Goal: Transaction & Acquisition: Purchase product/service

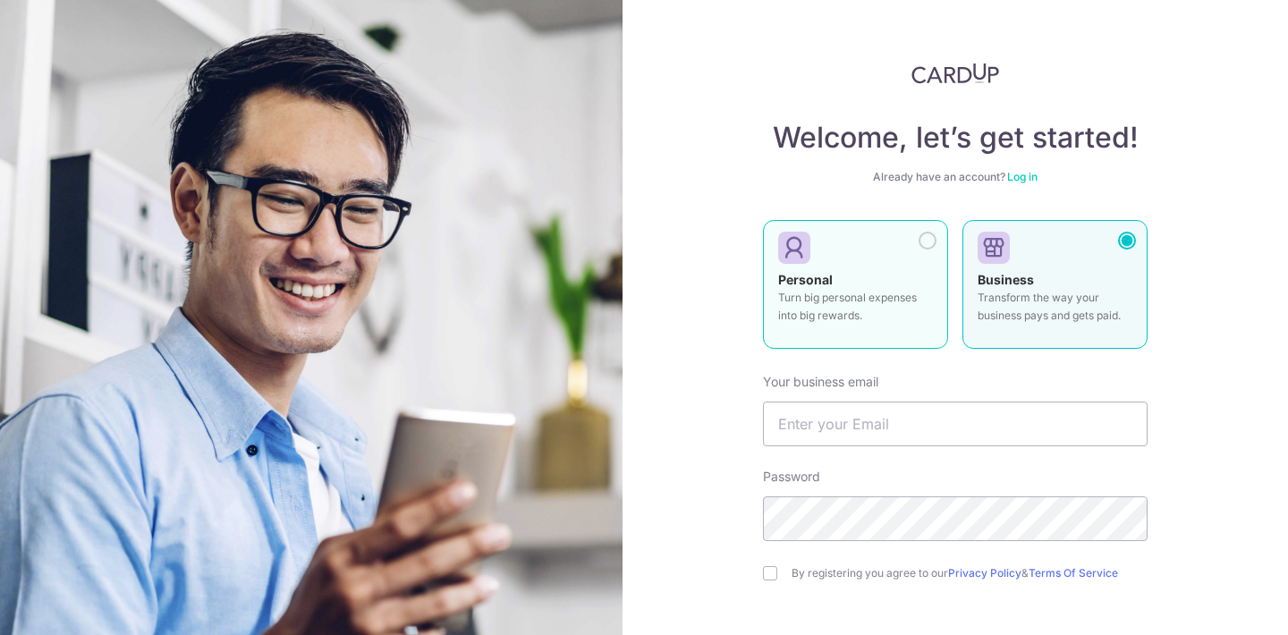
click at [820, 296] on p "Turn big personal expenses into big rewards." at bounding box center [855, 307] width 155 height 36
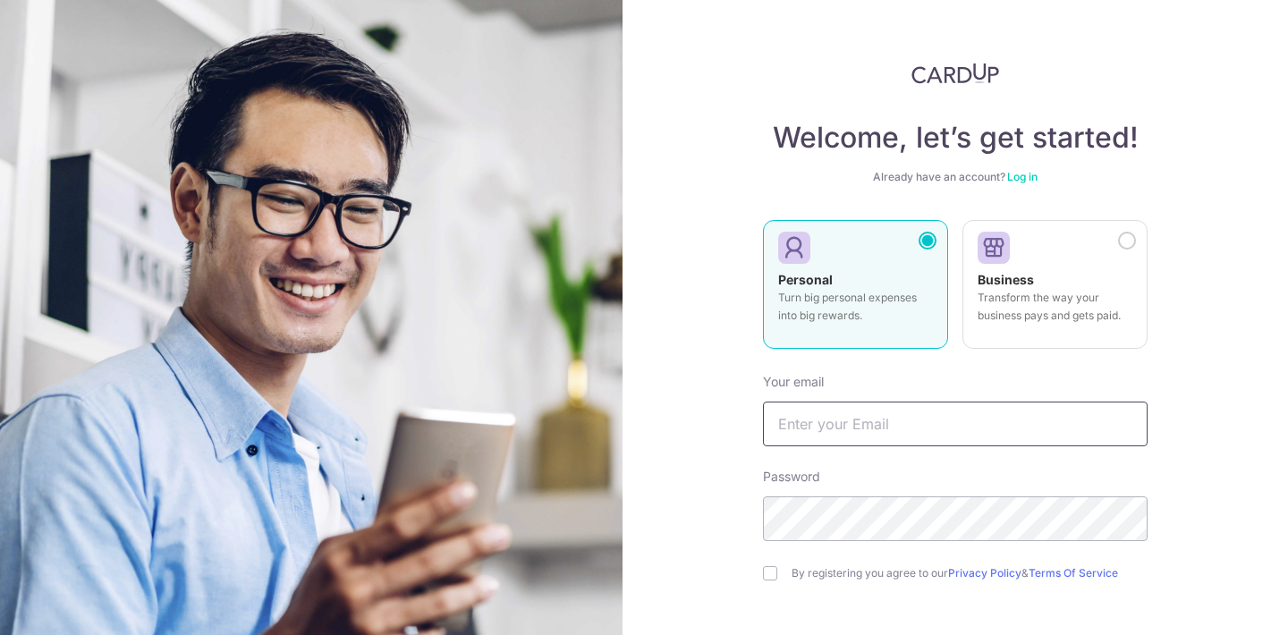
click at [804, 429] on input "text" at bounding box center [955, 424] width 385 height 45
type input "chen_shao_min@hotmail.com"
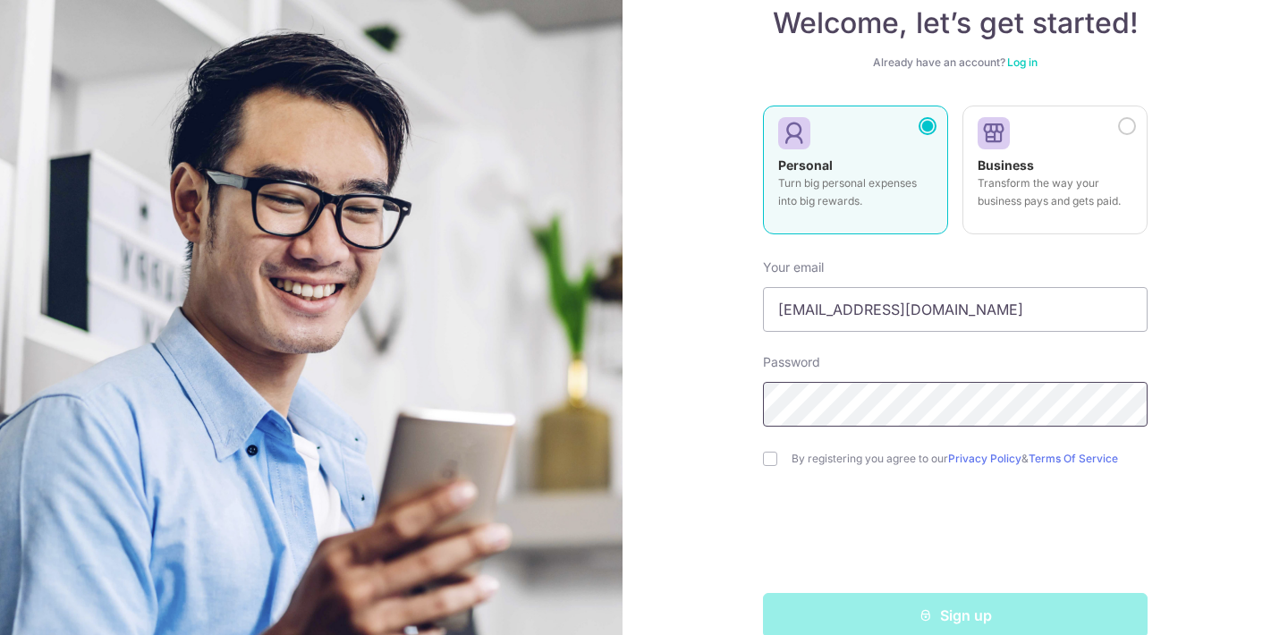
scroll to position [134, 0]
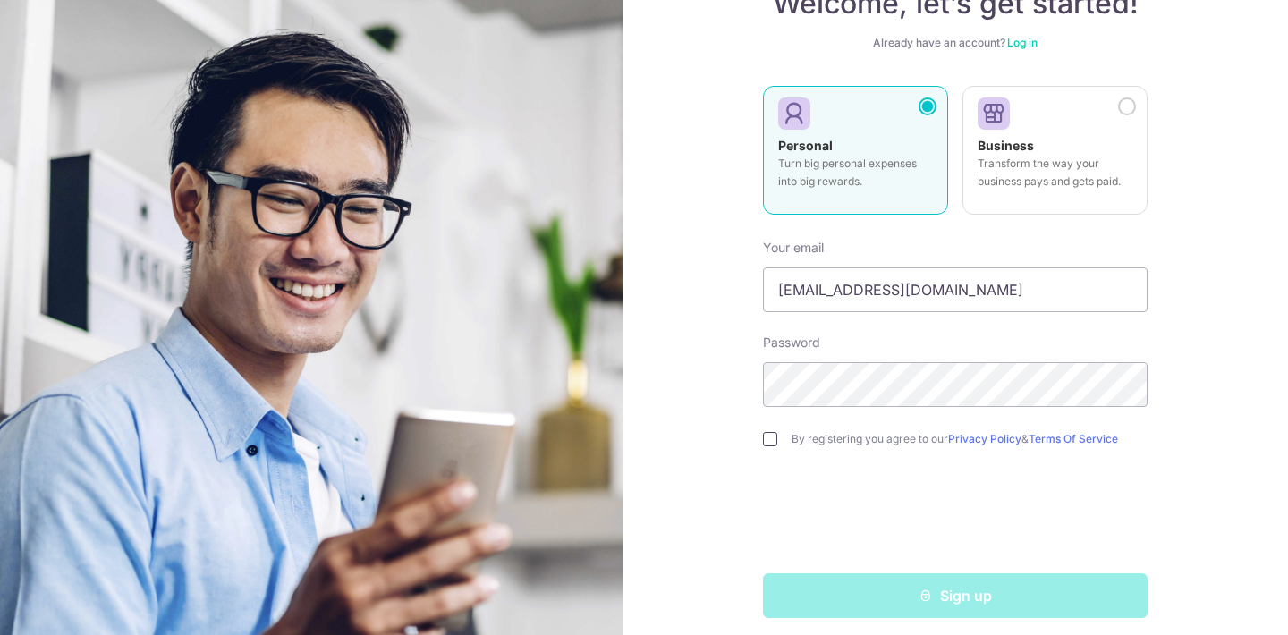
click at [768, 437] on input "checkbox" at bounding box center [770, 439] width 14 height 14
checkbox input "true"
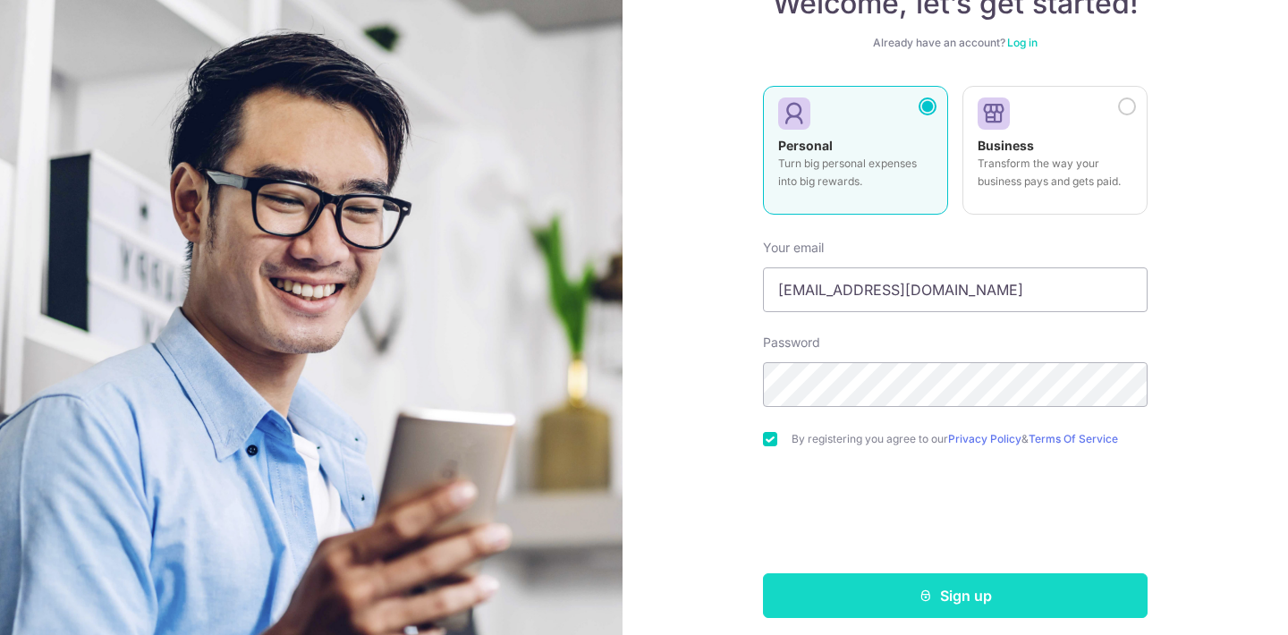
click at [943, 593] on button "Sign up" at bounding box center [955, 596] width 385 height 45
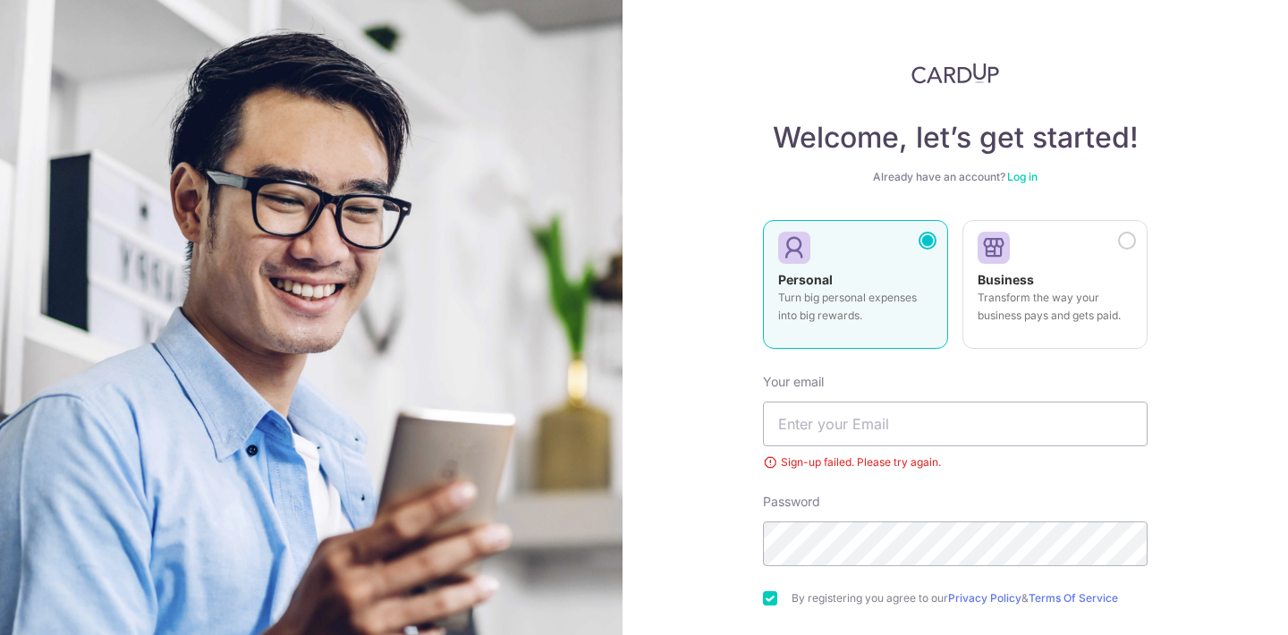
scroll to position [101, 0]
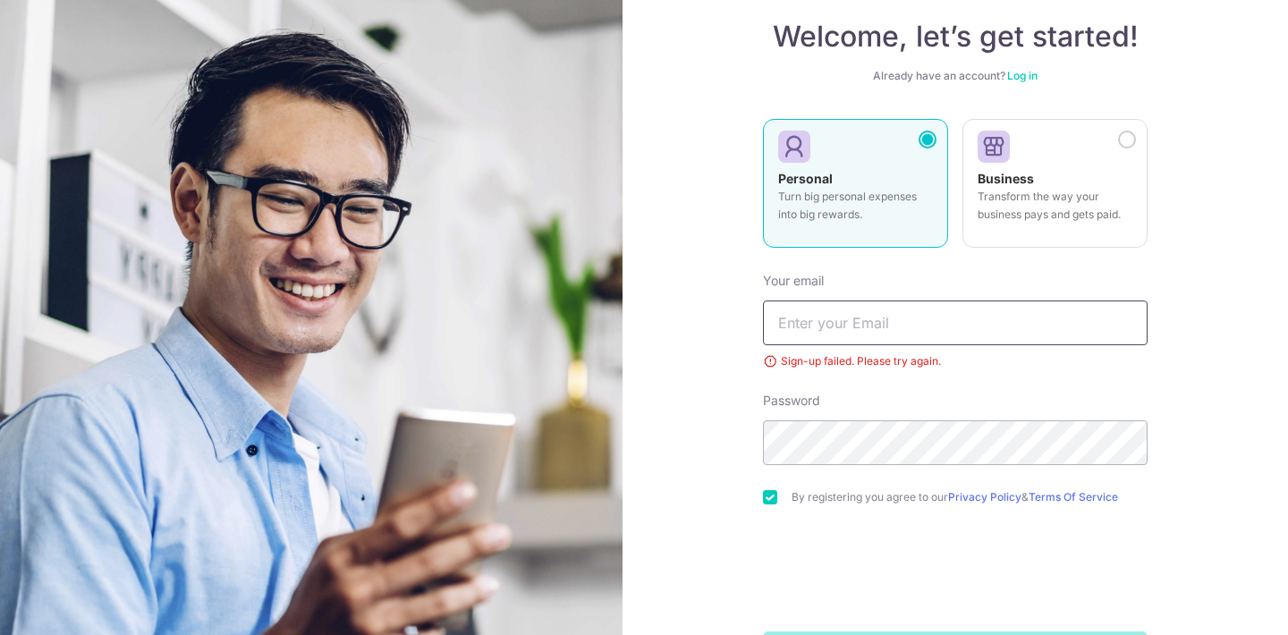
click at [799, 316] on input "text" at bounding box center [955, 323] width 385 height 45
type input "[EMAIL_ADDRESS][DOMAIN_NAME]"
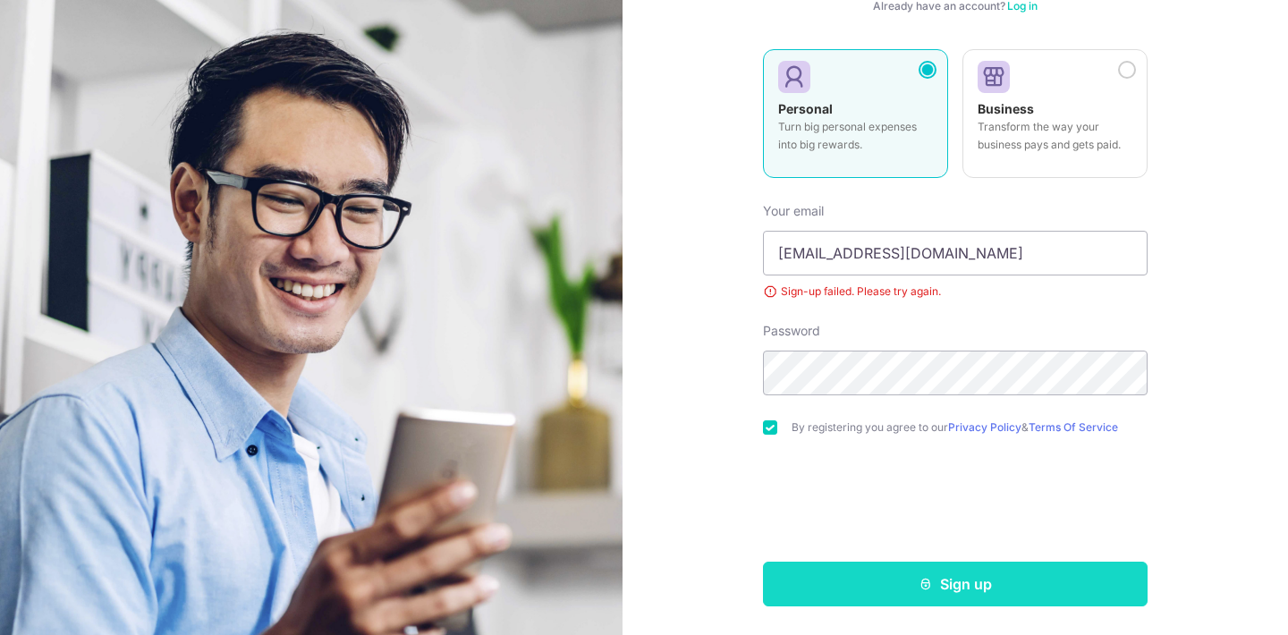
scroll to position [171, 0]
click at [940, 586] on button "Sign up" at bounding box center [955, 584] width 385 height 45
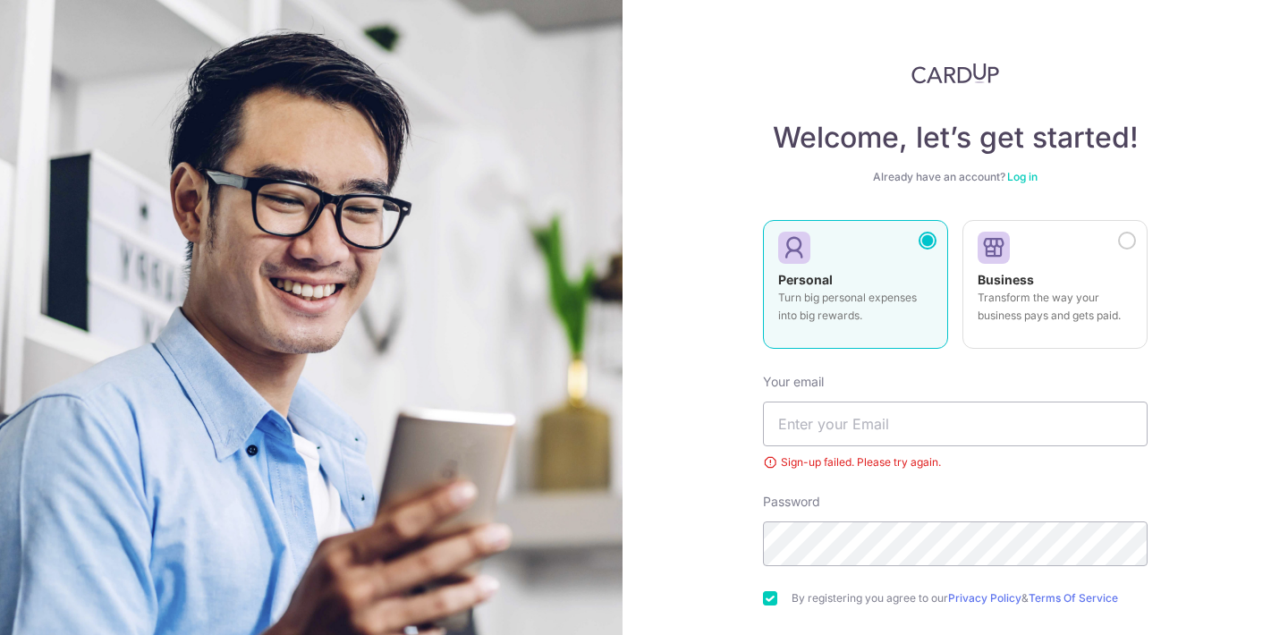
scroll to position [101, 0]
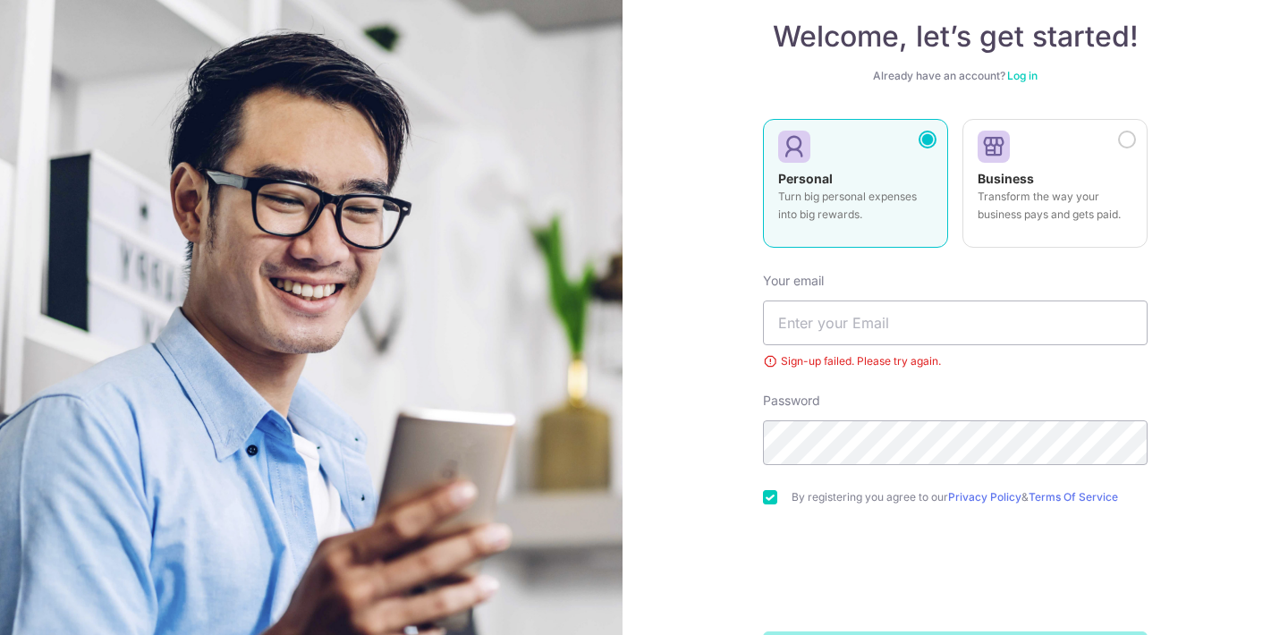
click at [1025, 77] on link "Log in" at bounding box center [1023, 75] width 30 height 13
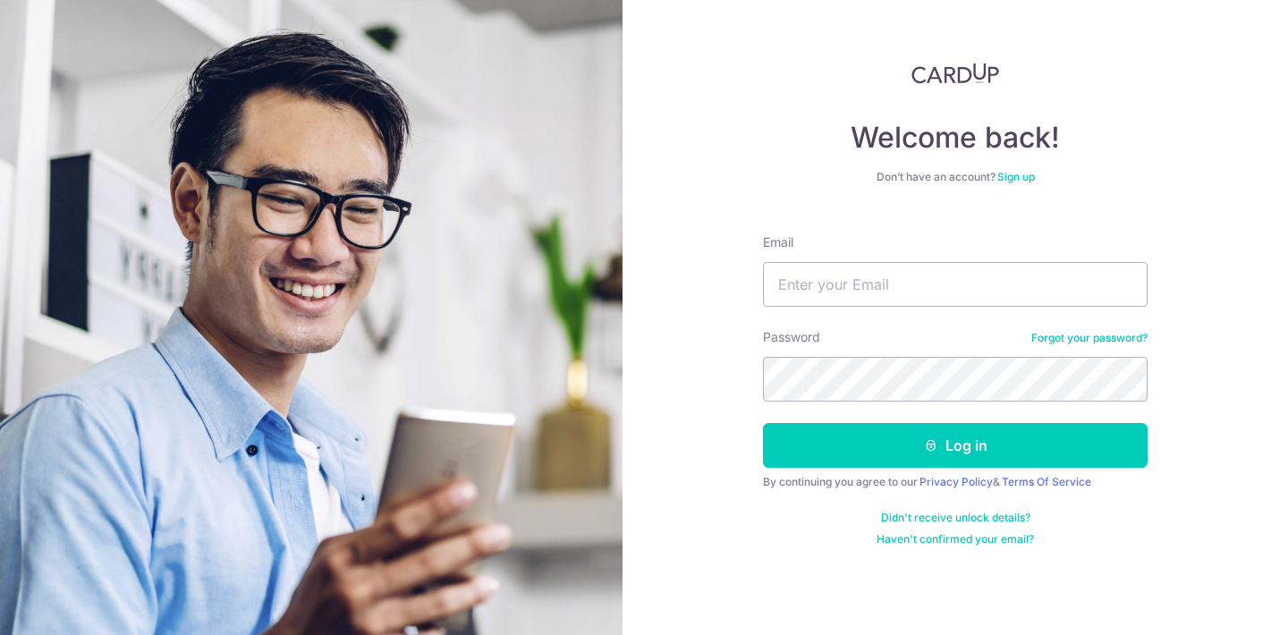
click at [1047, 339] on link "Forgot your password?" at bounding box center [1090, 338] width 116 height 14
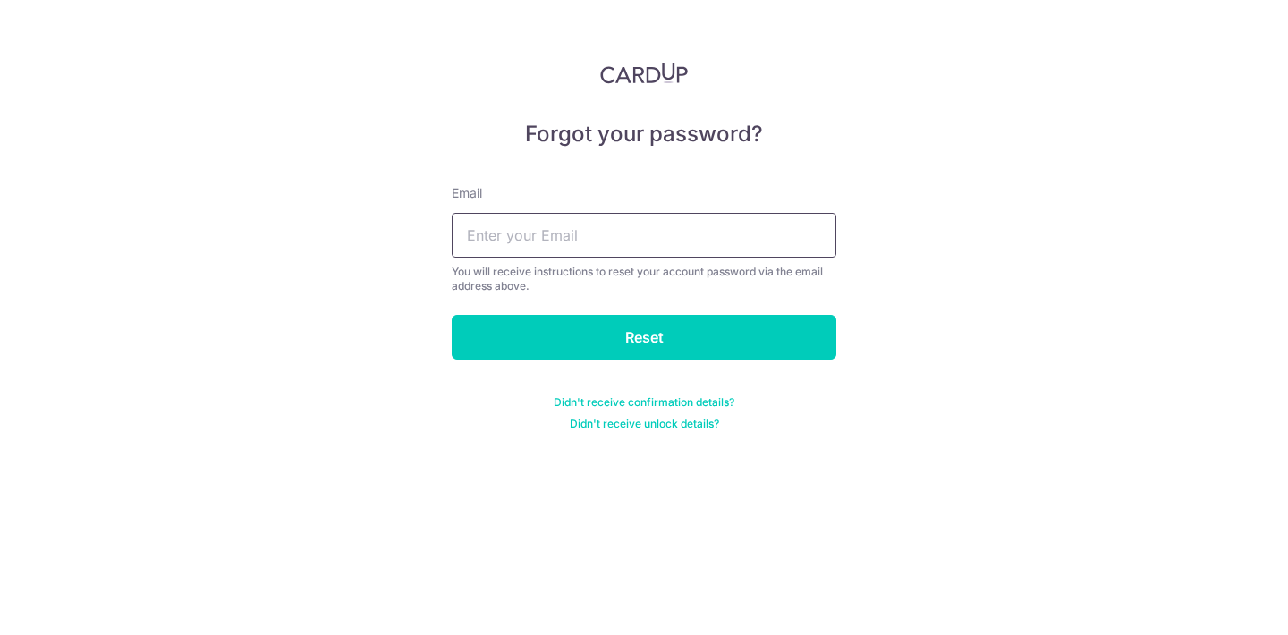
click at [561, 235] on input "text" at bounding box center [644, 235] width 385 height 45
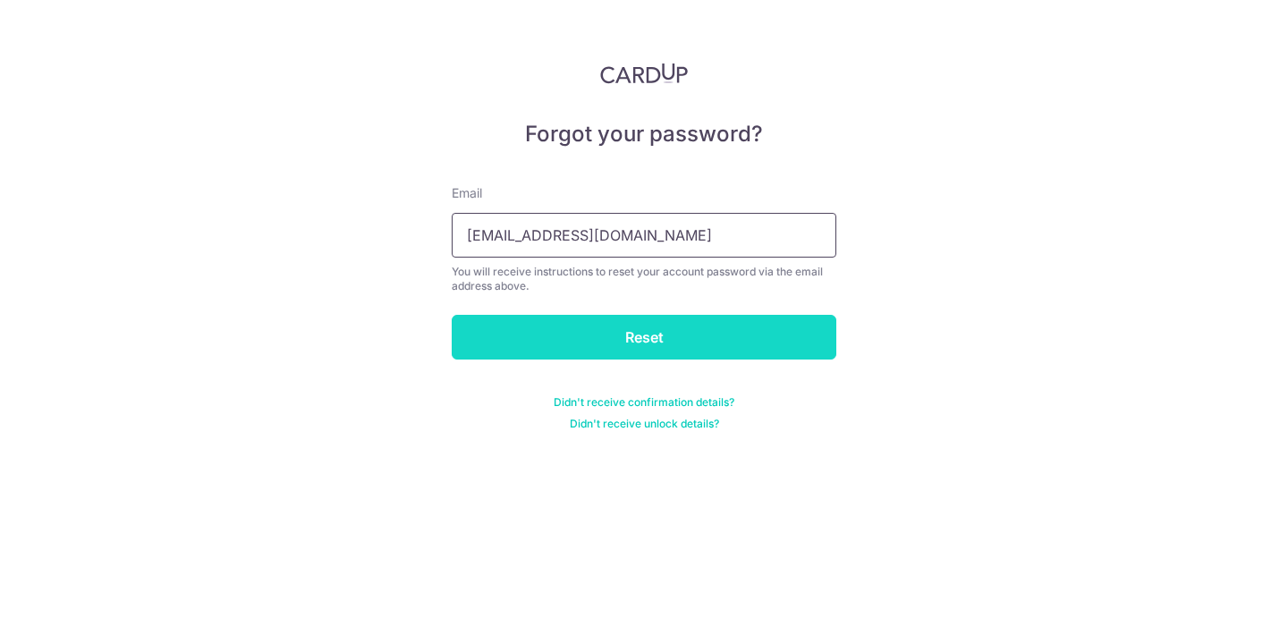
type input "[EMAIL_ADDRESS][DOMAIN_NAME]"
click at [640, 341] on input "Reset" at bounding box center [644, 337] width 385 height 45
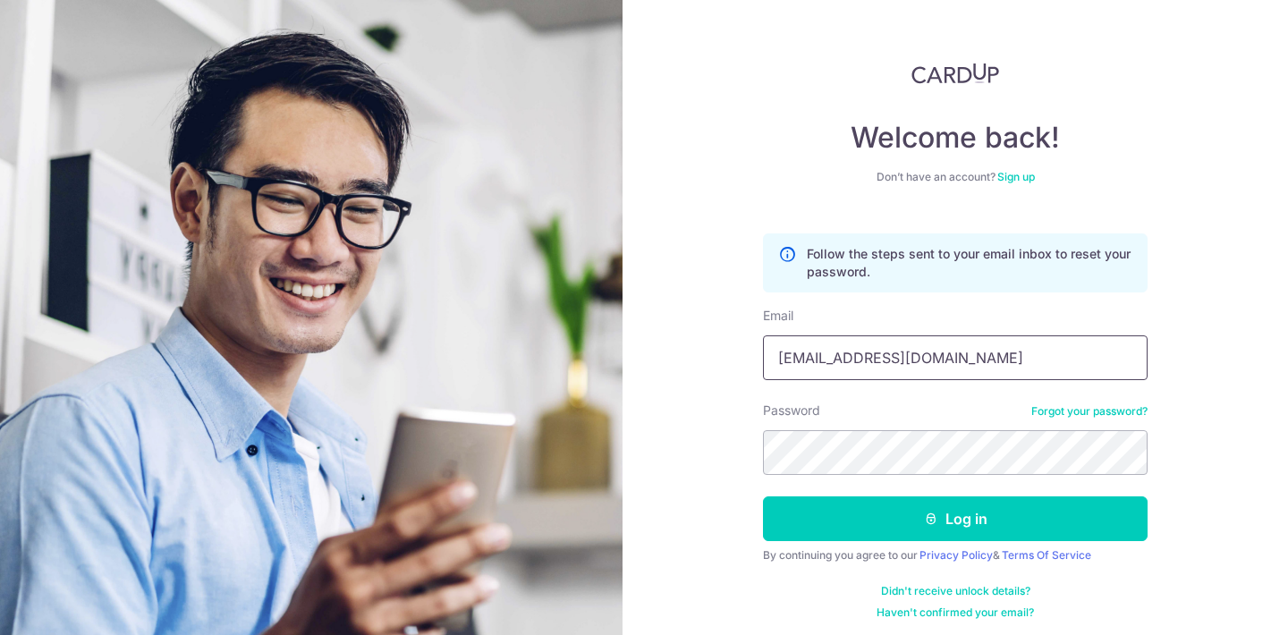
type input "[EMAIL_ADDRESS][DOMAIN_NAME]"
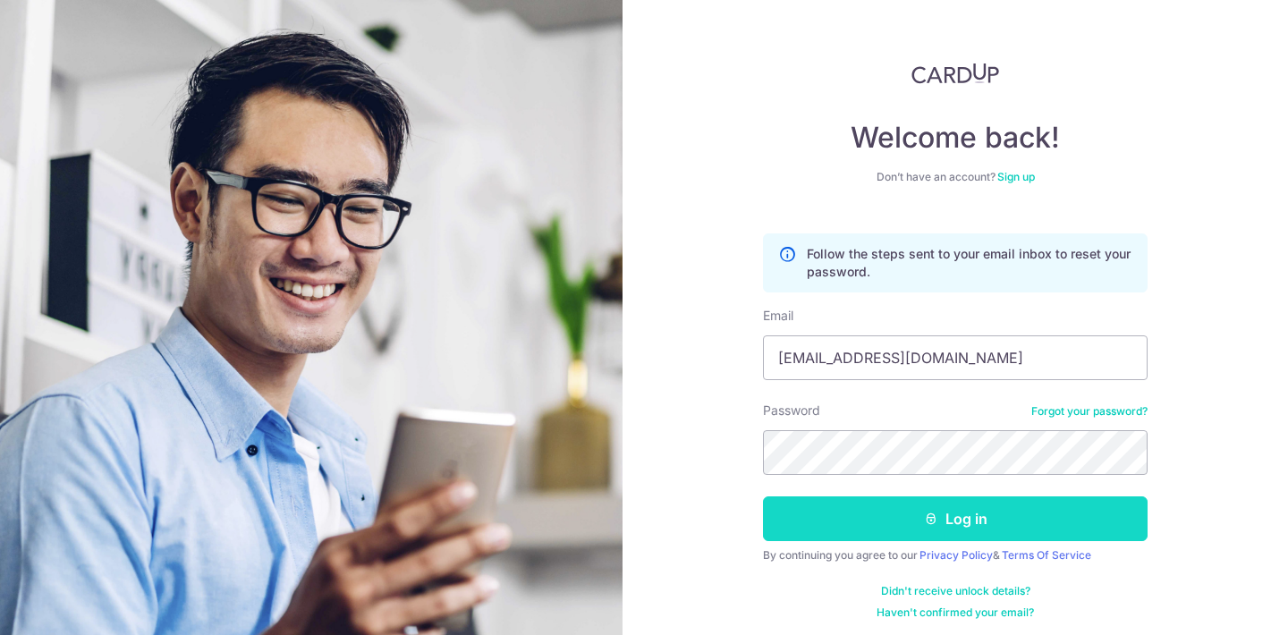
click at [946, 512] on button "Log in" at bounding box center [955, 519] width 385 height 45
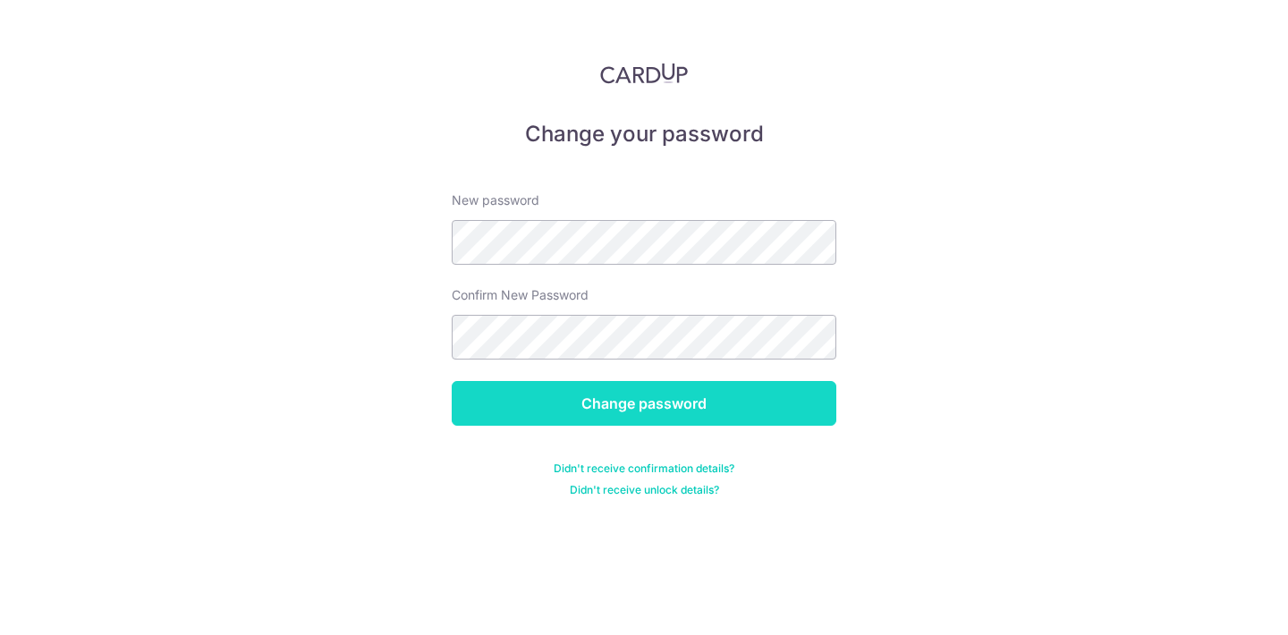
click at [605, 408] on input "Change password" at bounding box center [644, 403] width 385 height 45
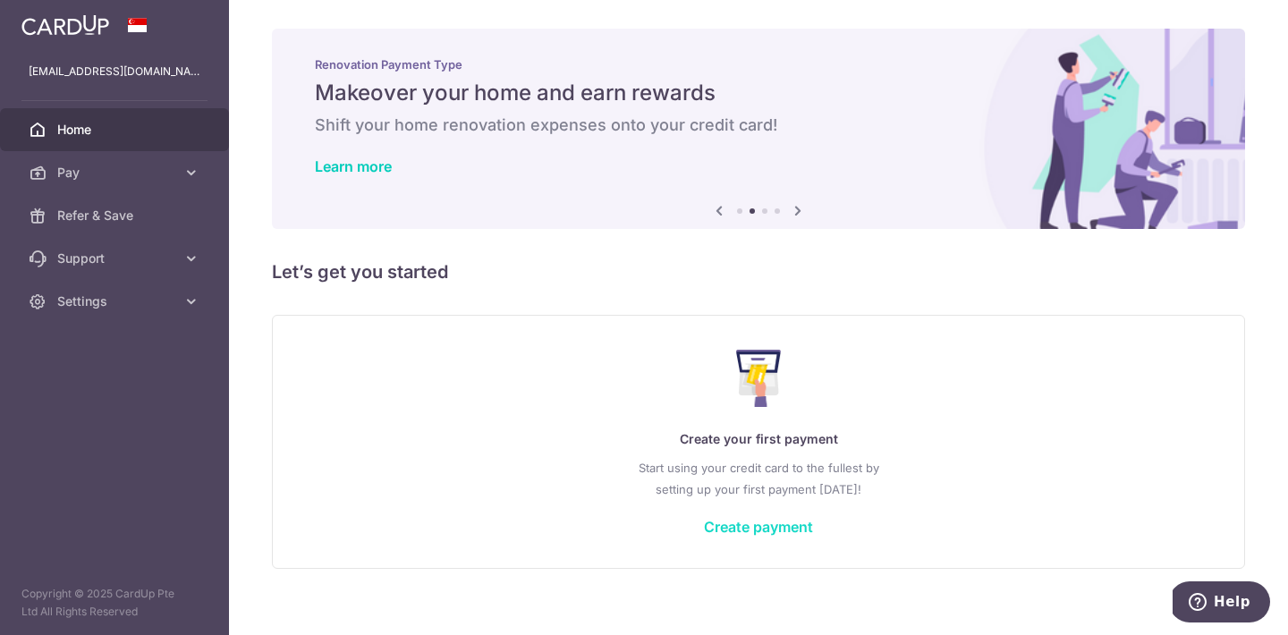
click at [768, 527] on link "Create payment" at bounding box center [758, 527] width 109 height 18
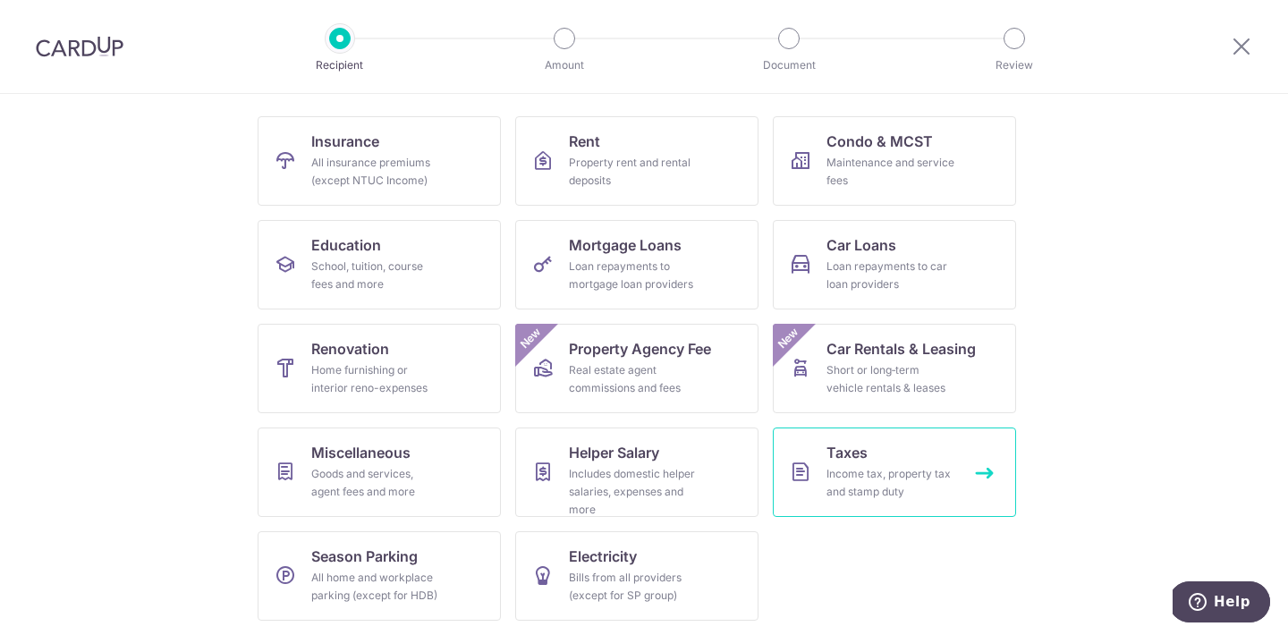
scroll to position [166, 0]
click at [855, 471] on div "Income tax, property tax and stamp duty" at bounding box center [891, 483] width 129 height 36
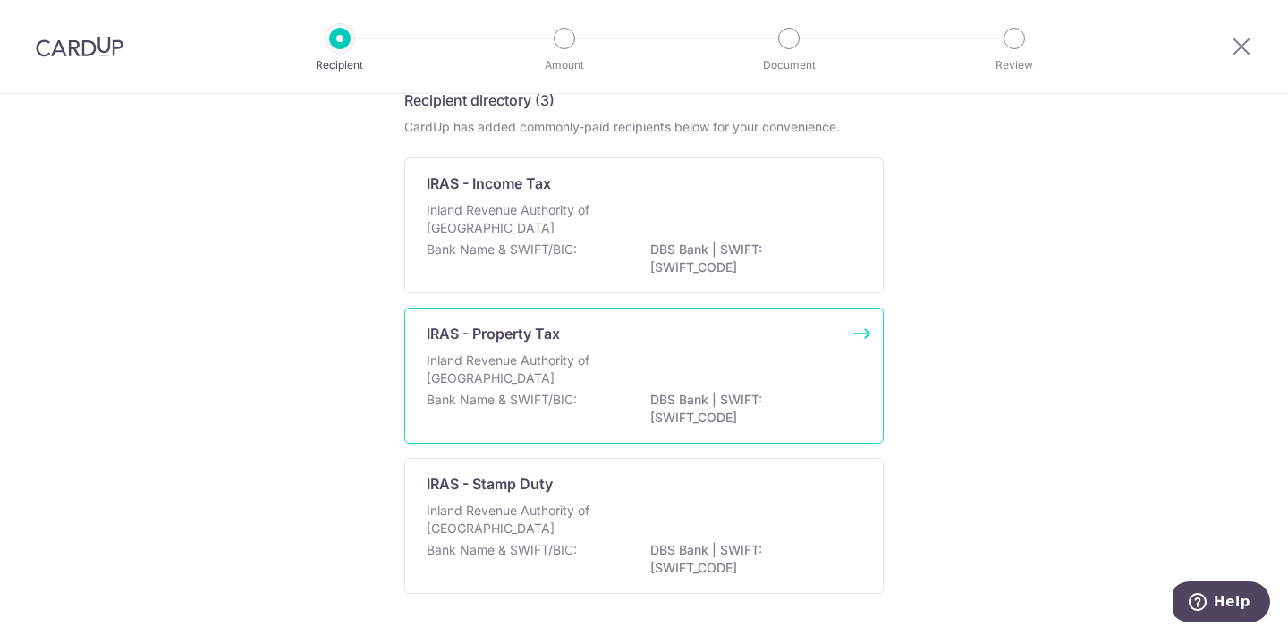
scroll to position [106, 0]
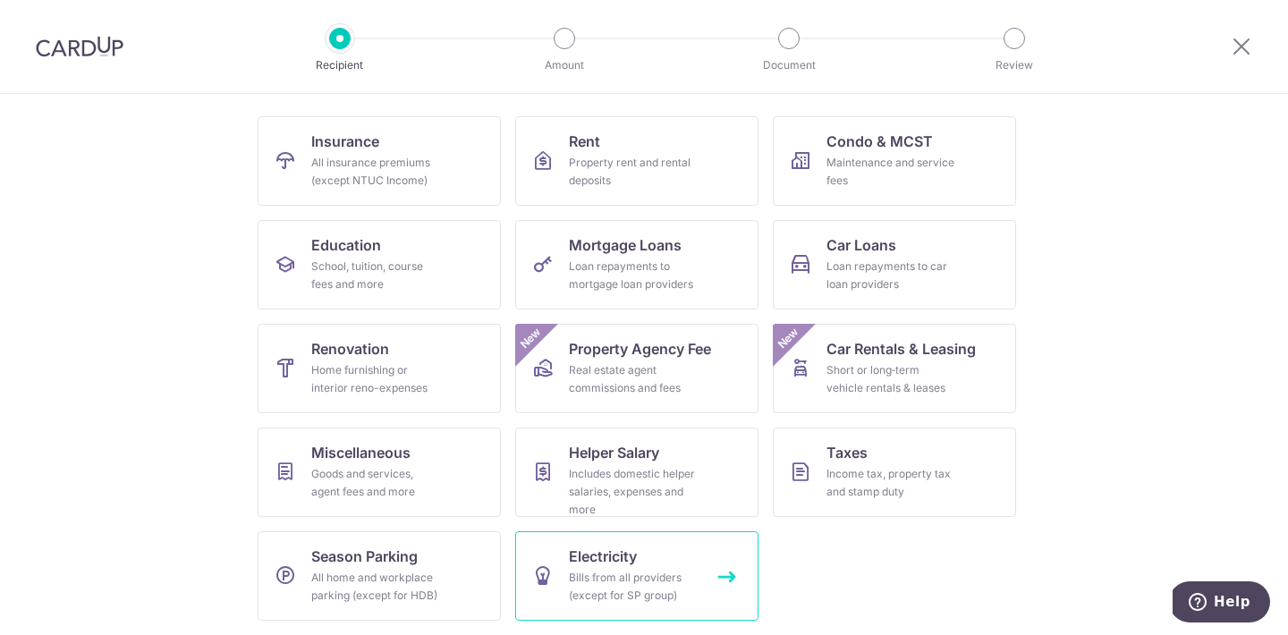
scroll to position [166, 0]
